Goal: Task Accomplishment & Management: Use online tool/utility

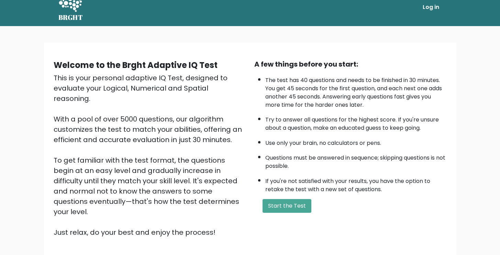
scroll to position [43, 0]
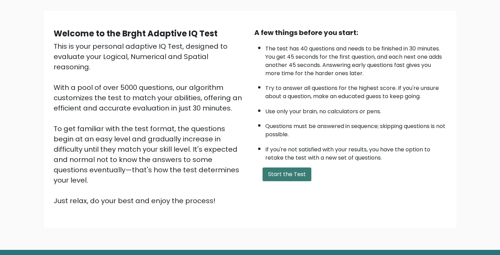
click at [286, 175] on button "Start the Test" at bounding box center [286, 175] width 49 height 14
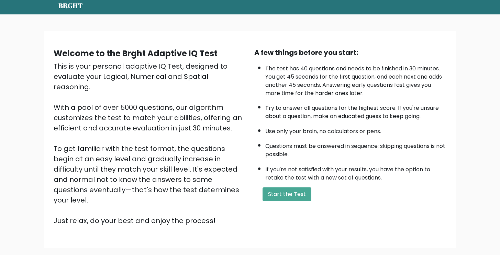
scroll to position [0, 0]
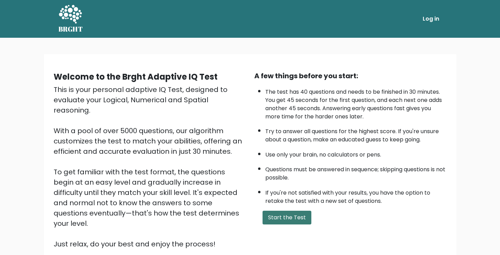
click at [296, 220] on button "Start the Test" at bounding box center [286, 218] width 49 height 14
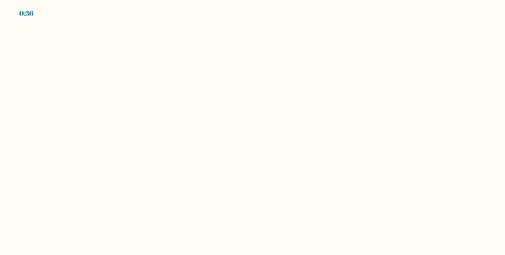
click at [161, 78] on body "0:36" at bounding box center [252, 127] width 505 height 255
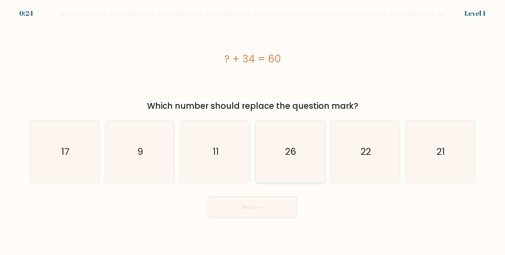
click at [282, 157] on icon "26" at bounding box center [290, 152] width 62 height 62
click at [253, 131] on input "d. 26" at bounding box center [252, 129] width 0 height 3
radio input "true"
click at [269, 207] on button "Next" at bounding box center [252, 207] width 89 height 22
click at [263, 214] on button "Next" at bounding box center [252, 207] width 89 height 22
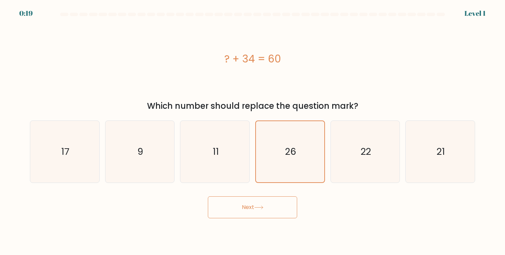
click at [366, 205] on div "Next" at bounding box center [252, 204] width 453 height 27
click at [270, 155] on icon "26" at bounding box center [289, 151] width 61 height 61
click at [253, 131] on input "d. 26" at bounding box center [252, 129] width 0 height 3
click at [254, 207] on button "Next" at bounding box center [252, 207] width 89 height 22
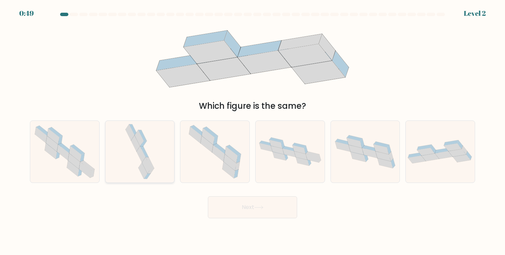
click at [151, 171] on icon at bounding box center [150, 171] width 7 height 5
click at [252, 131] on input "b." at bounding box center [252, 129] width 0 height 3
radio input "true"
click at [258, 215] on button "Next" at bounding box center [252, 207] width 89 height 22
click at [264, 212] on button "Next" at bounding box center [252, 207] width 89 height 22
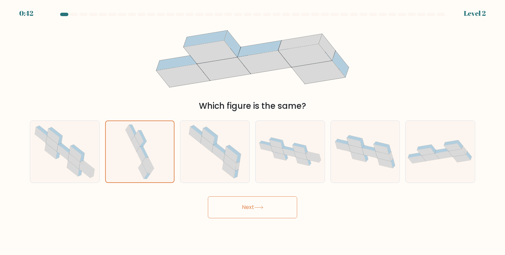
click at [246, 209] on button "Next" at bounding box center [252, 207] width 89 height 22
click at [265, 208] on button "Next" at bounding box center [252, 207] width 89 height 22
click at [396, 221] on body "0:39 Level 2" at bounding box center [252, 127] width 505 height 255
click at [235, 206] on button "Next" at bounding box center [252, 207] width 89 height 22
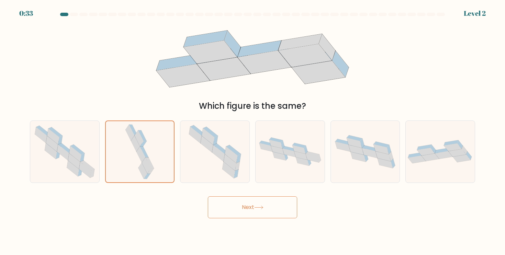
click at [235, 206] on button "Next" at bounding box center [252, 207] width 89 height 22
click at [263, 212] on button "Next" at bounding box center [252, 207] width 89 height 22
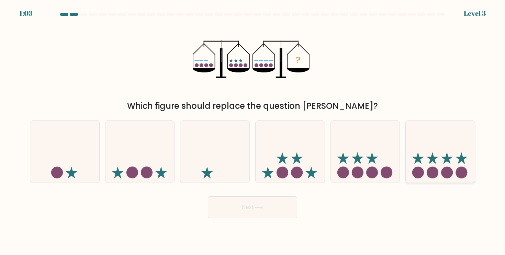
click at [438, 158] on icon at bounding box center [440, 151] width 69 height 57
click at [253, 131] on input "f." at bounding box center [252, 129] width 0 height 3
radio input "true"
click at [283, 208] on button "Next" at bounding box center [252, 207] width 89 height 22
click at [259, 205] on button "Next" at bounding box center [252, 207] width 89 height 22
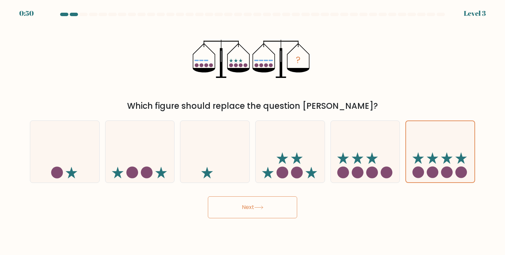
click at [253, 208] on button "Next" at bounding box center [252, 207] width 89 height 22
drag, startPoint x: 347, startPoint y: 222, endPoint x: 296, endPoint y: 212, distance: 51.4
click at [347, 221] on body "0:49 Level 3" at bounding box center [252, 127] width 505 height 255
click at [264, 205] on button "Next" at bounding box center [252, 207] width 89 height 22
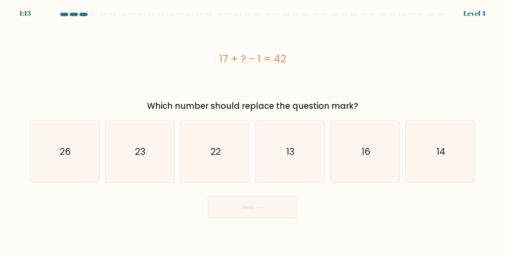
drag, startPoint x: 220, startPoint y: 62, endPoint x: 311, endPoint y: 62, distance: 91.0
click at [311, 62] on div "17 + ? - 1 = 42" at bounding box center [252, 58] width 445 height 15
copy div "17 + ? - 1 = 42"
click at [68, 152] on text "26" at bounding box center [65, 151] width 11 height 13
click at [252, 131] on input "a. 26" at bounding box center [252, 129] width 0 height 3
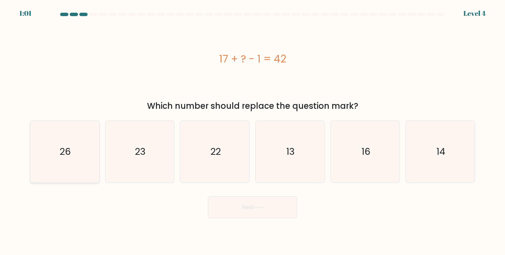
radio input "true"
click at [247, 209] on button "Next" at bounding box center [252, 207] width 89 height 22
click at [272, 214] on button "Next" at bounding box center [252, 207] width 89 height 22
click at [157, 215] on div "Next" at bounding box center [252, 204] width 453 height 27
drag, startPoint x: 242, startPoint y: 214, endPoint x: 245, endPoint y: 220, distance: 7.1
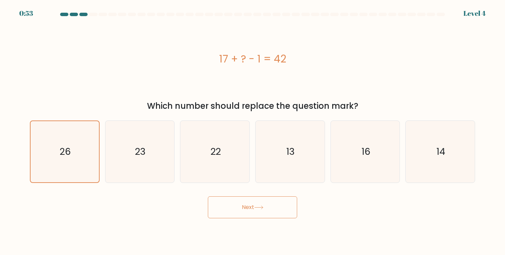
click at [245, 220] on body "0:53 Level 4 a." at bounding box center [252, 127] width 505 height 255
click at [266, 215] on button "Next" at bounding box center [252, 207] width 89 height 22
click at [175, 213] on div "Next" at bounding box center [252, 204] width 453 height 27
click at [261, 204] on button "Next" at bounding box center [252, 207] width 89 height 22
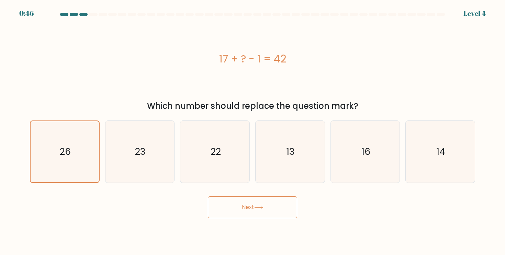
click at [335, 206] on div "Next" at bounding box center [252, 204] width 453 height 27
click at [239, 207] on button "Next" at bounding box center [252, 207] width 89 height 22
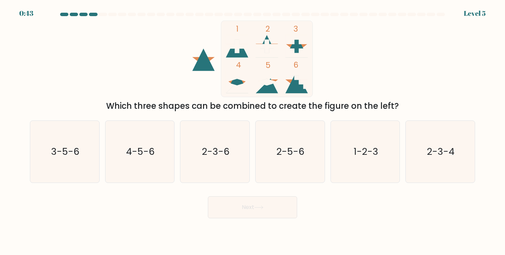
click at [260, 206] on icon at bounding box center [258, 208] width 9 height 4
click at [168, 213] on div "Next" at bounding box center [252, 204] width 453 height 27
click at [372, 156] on text "1-2-3" at bounding box center [365, 151] width 25 height 13
click at [253, 131] on input "e. 1-2-3" at bounding box center [252, 129] width 0 height 3
radio input "true"
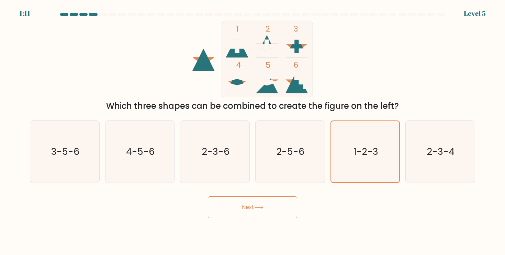
click at [250, 209] on button "Next" at bounding box center [252, 207] width 89 height 22
click at [251, 213] on button "Next" at bounding box center [252, 207] width 89 height 22
click at [272, 203] on button "Next" at bounding box center [252, 207] width 89 height 22
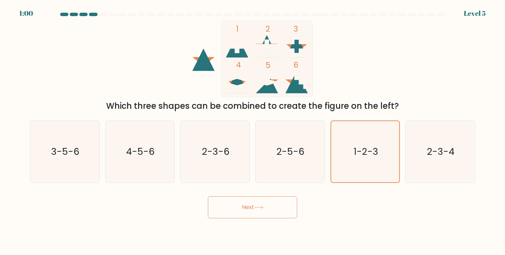
click at [260, 208] on icon at bounding box center [258, 208] width 9 height 4
click at [261, 206] on icon at bounding box center [258, 208] width 9 height 4
click at [388, 215] on div "Next" at bounding box center [252, 204] width 453 height 27
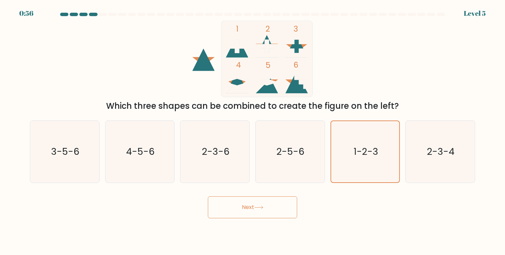
click at [249, 210] on button "Next" at bounding box center [252, 207] width 89 height 22
click at [267, 204] on button "Next" at bounding box center [252, 207] width 89 height 22
click at [389, 167] on icon "1-2-3" at bounding box center [364, 151] width 61 height 61
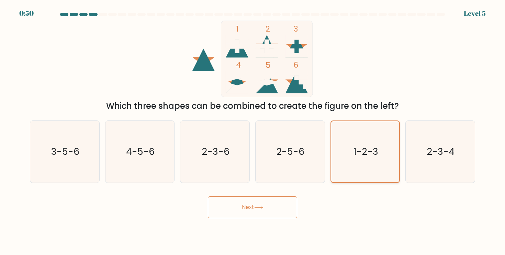
click at [253, 131] on input "e. 1-2-3" at bounding box center [252, 129] width 0 height 3
click at [389, 167] on icon "1-2-3" at bounding box center [364, 151] width 61 height 61
click at [253, 131] on input "e. 1-2-3" at bounding box center [252, 129] width 0 height 3
click at [390, 168] on icon "1-2-3" at bounding box center [364, 151] width 61 height 61
click at [253, 131] on input "e. 1-2-3" at bounding box center [252, 129] width 0 height 3
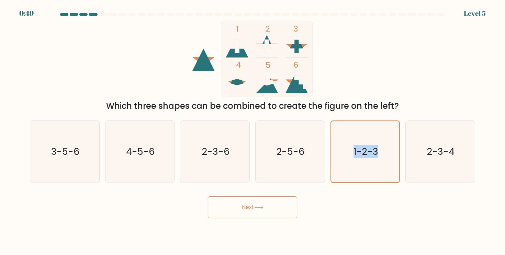
click at [267, 202] on button "Next" at bounding box center [252, 207] width 89 height 22
click at [238, 207] on button "Next" at bounding box center [252, 207] width 89 height 22
click at [239, 207] on button "Next" at bounding box center [252, 207] width 89 height 22
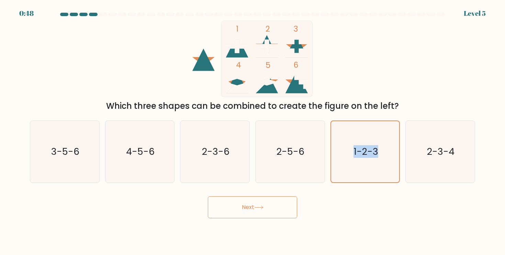
click at [239, 207] on button "Next" at bounding box center [252, 207] width 89 height 22
click at [388, 69] on div "1 2 3 4 5 6 Which three shapes can be combined to create the figure on the left?" at bounding box center [252, 67] width 453 height 92
click at [263, 204] on button "Next" at bounding box center [252, 207] width 89 height 22
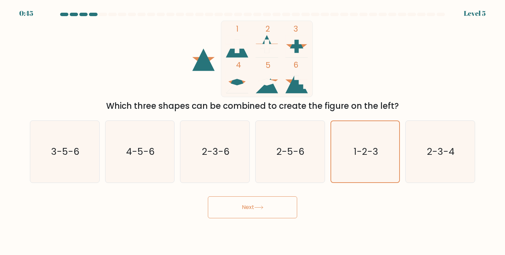
click at [263, 205] on button "Next" at bounding box center [252, 207] width 89 height 22
click at [254, 211] on button "Next" at bounding box center [252, 207] width 89 height 22
click at [245, 206] on button "Next" at bounding box center [252, 207] width 89 height 22
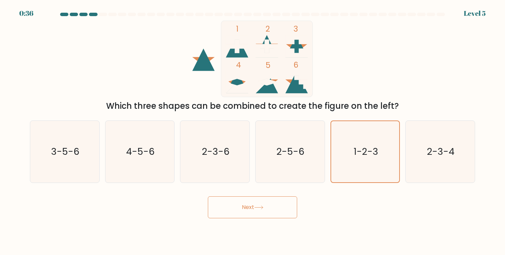
click at [245, 206] on button "Next" at bounding box center [252, 207] width 89 height 22
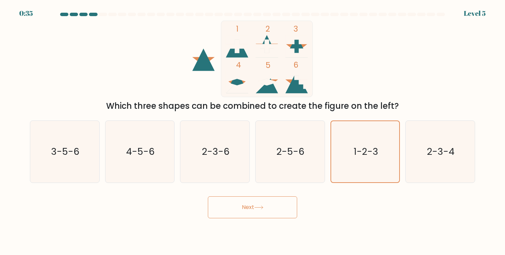
click at [245, 206] on button "Next" at bounding box center [252, 207] width 89 height 22
click at [245, 207] on button "Next" at bounding box center [252, 207] width 89 height 22
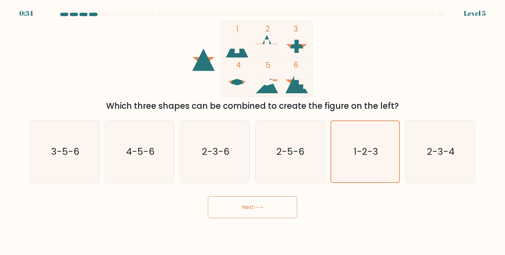
click at [245, 207] on button "Next" at bounding box center [252, 207] width 89 height 22
click at [274, 216] on button "Next" at bounding box center [252, 207] width 89 height 22
